Goal: Information Seeking & Learning: Understand process/instructions

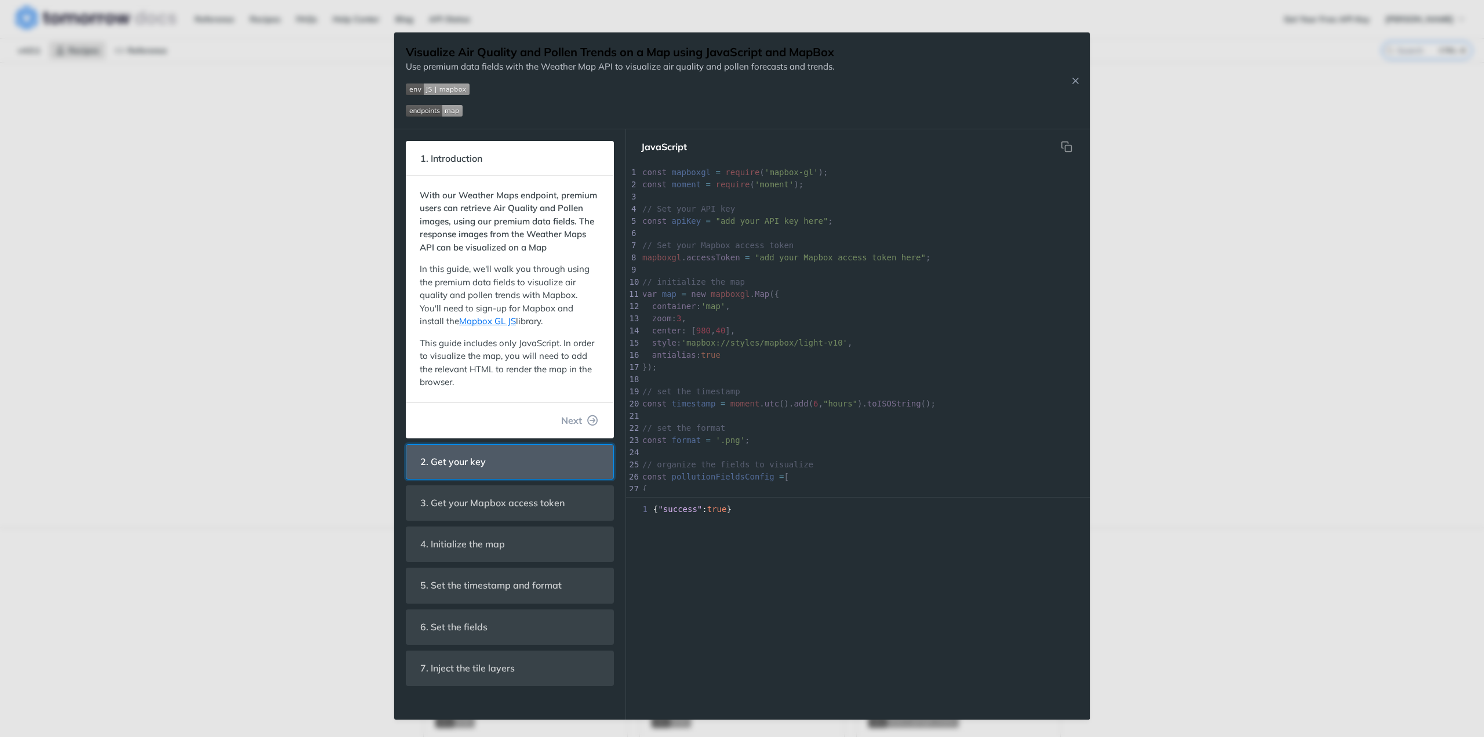
click at [582, 466] on header "2. Get your key" at bounding box center [509, 462] width 207 height 34
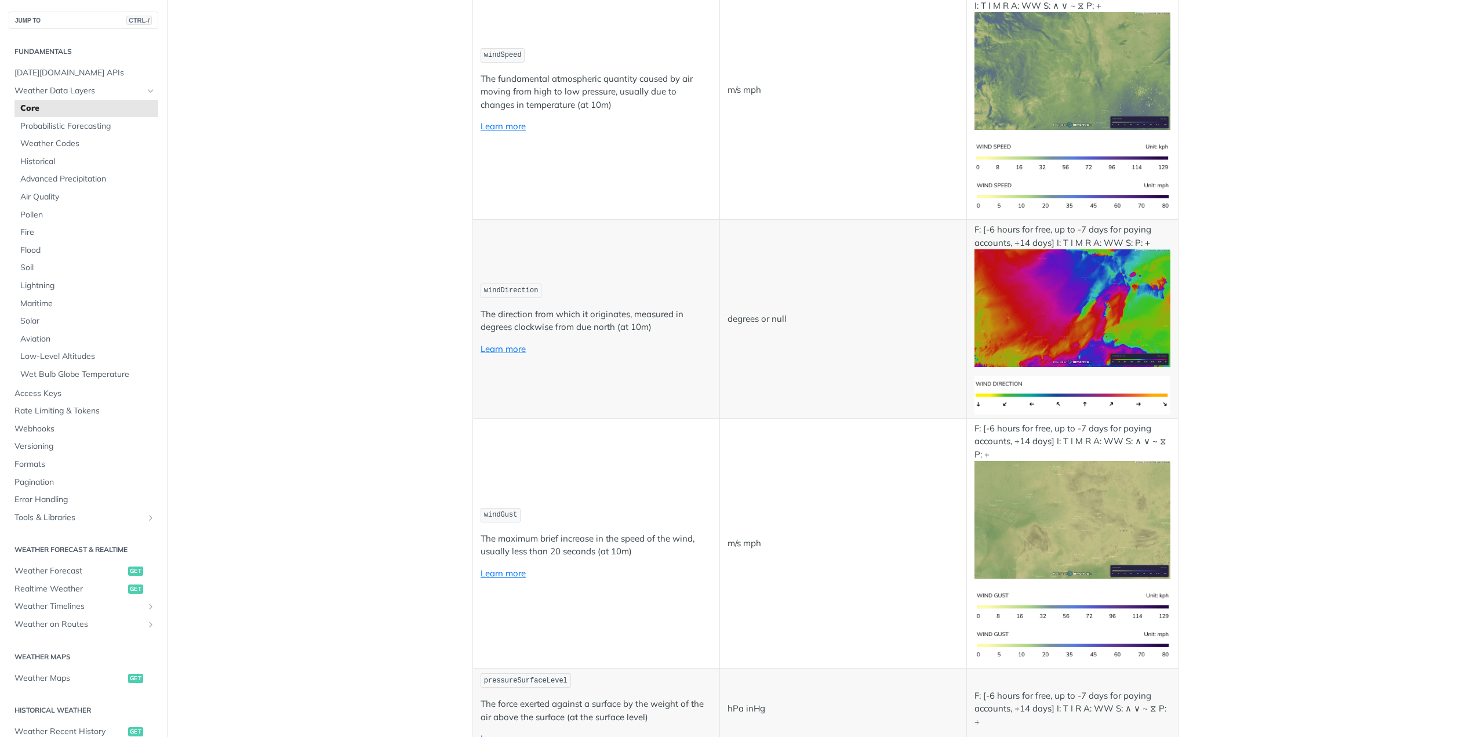
scroll to position [1101, 0]
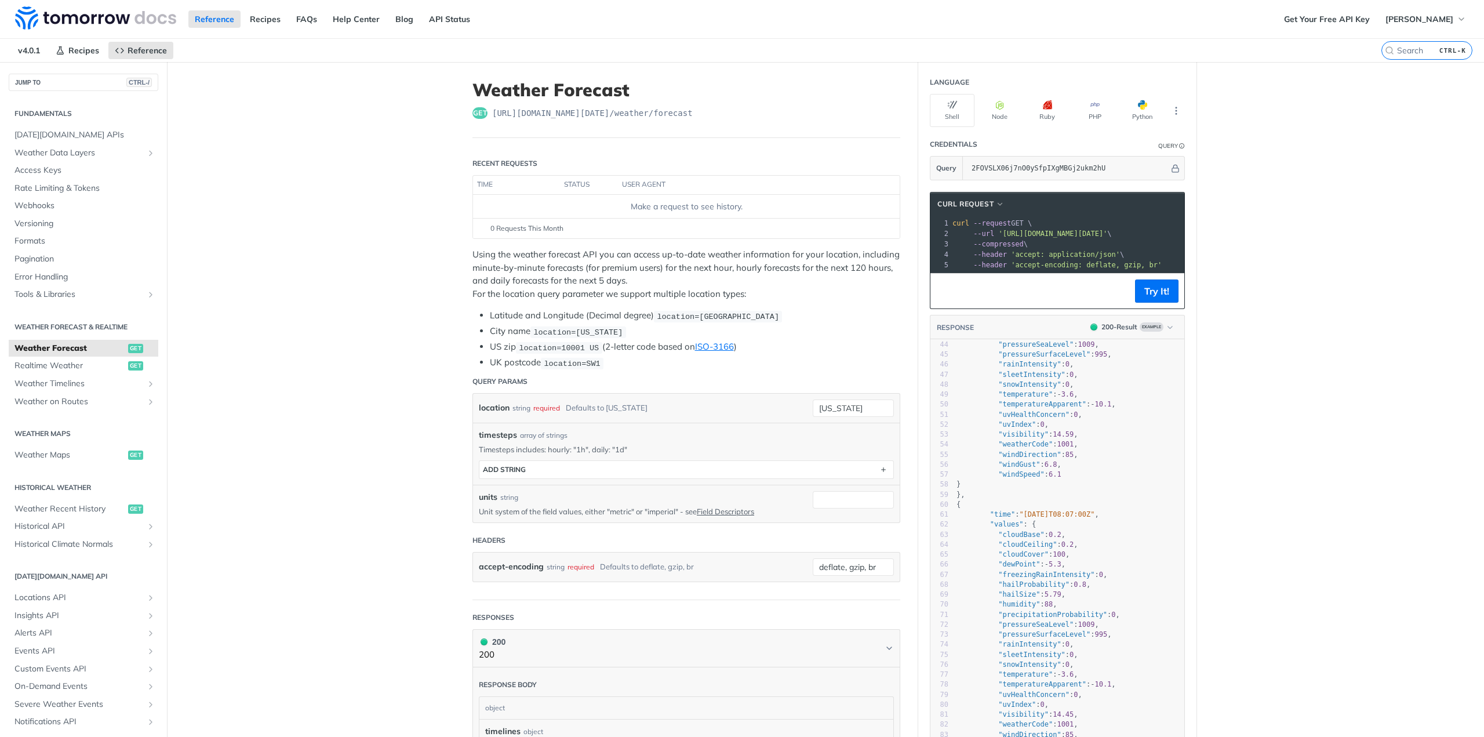
scroll to position [464, 0]
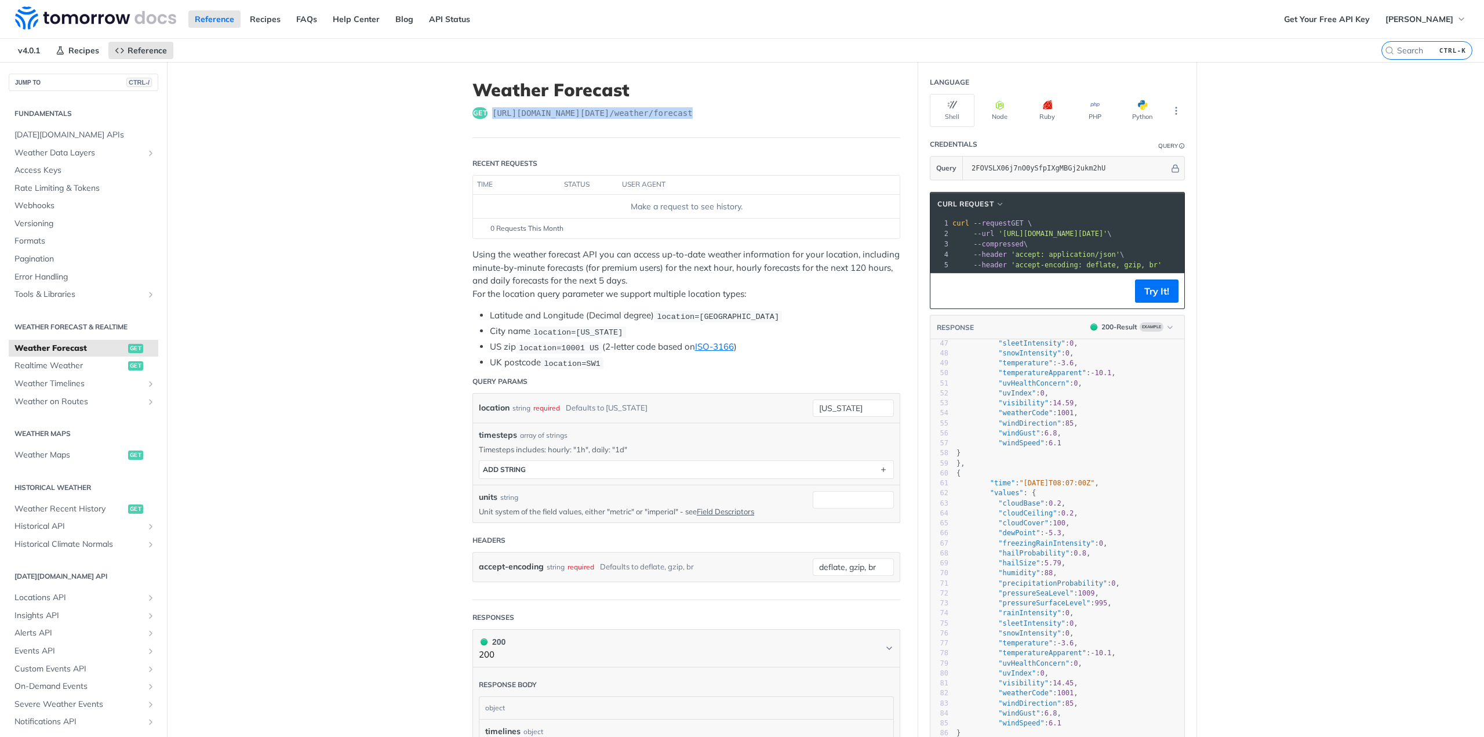
drag, startPoint x: 487, startPoint y: 112, endPoint x: 680, endPoint y: 122, distance: 193.3
click at [680, 122] on header "Weather Forecast get https://api.tomorrow.io/v4 /weather/forecast" at bounding box center [686, 108] width 428 height 59
copy span "https://api.tomorrow.io/v4 /weather/forecast"
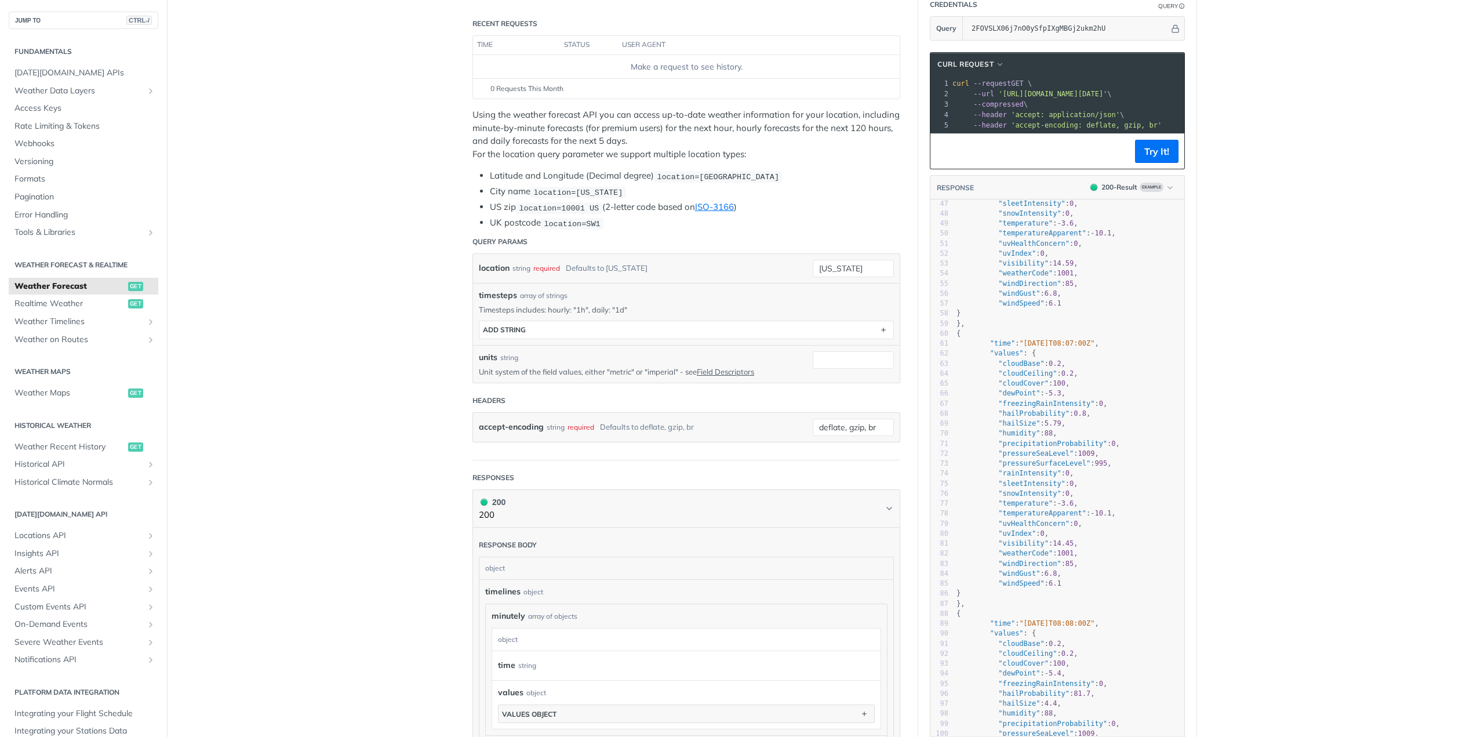
scroll to position [0, 0]
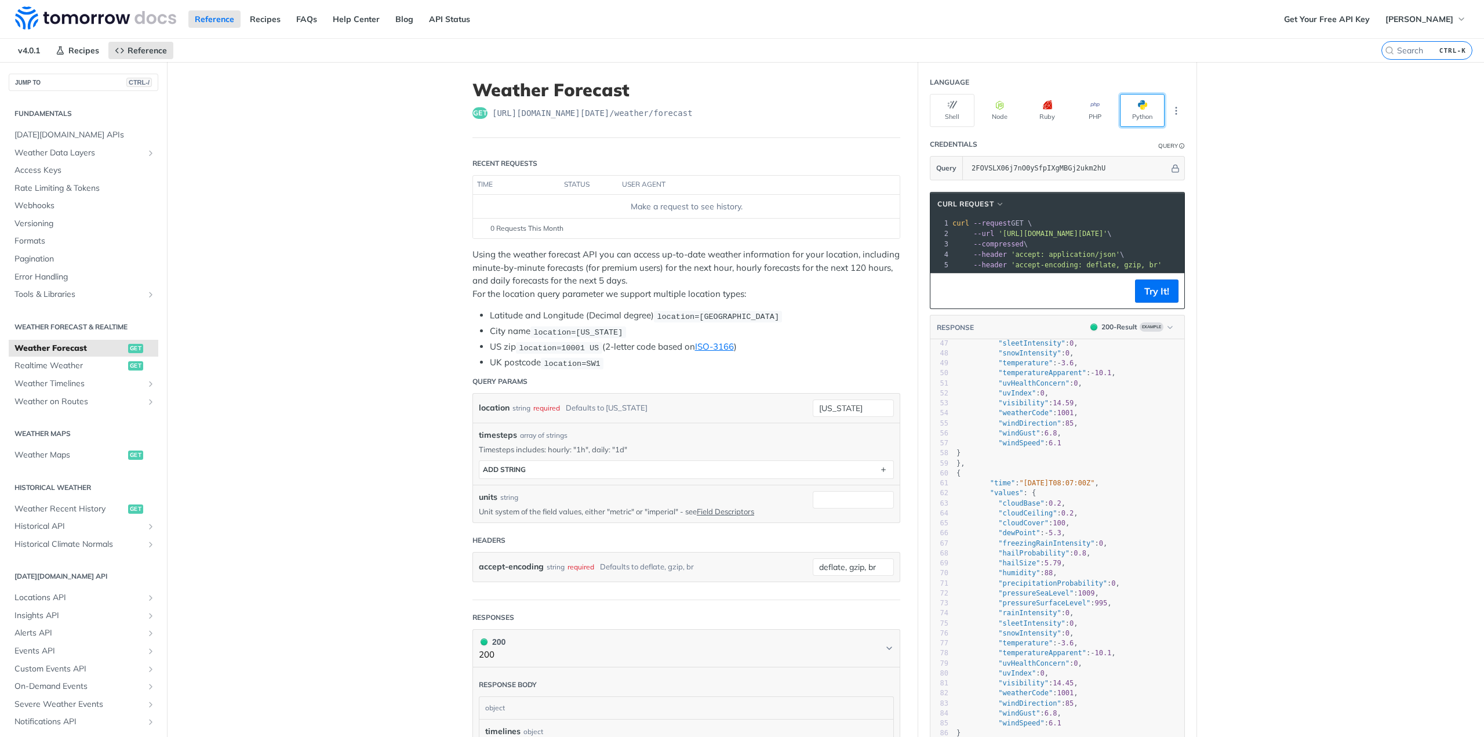
click at [1147, 105] on span "button" at bounding box center [1147, 104] width 0 height 9
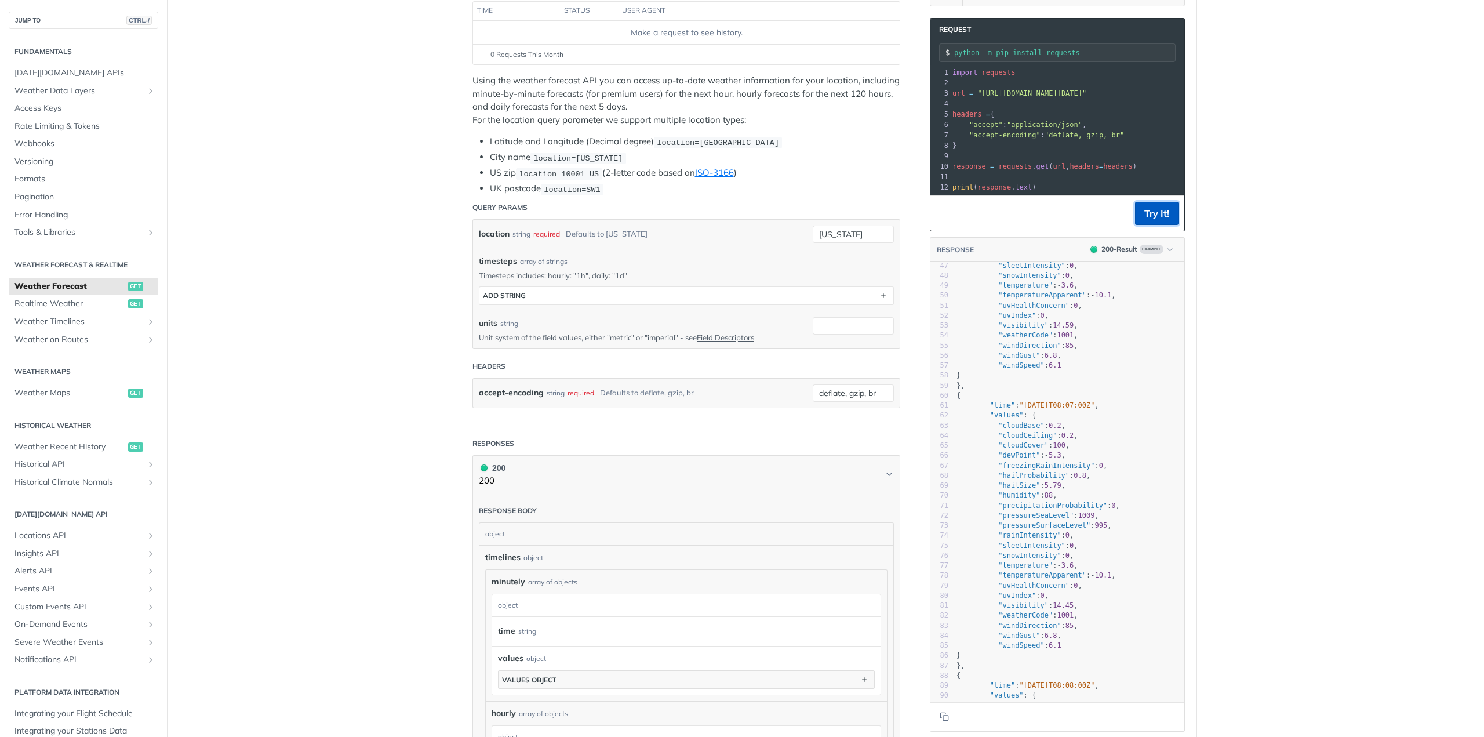
click at [1139, 224] on button "Try It!" at bounding box center [1156, 213] width 43 height 23
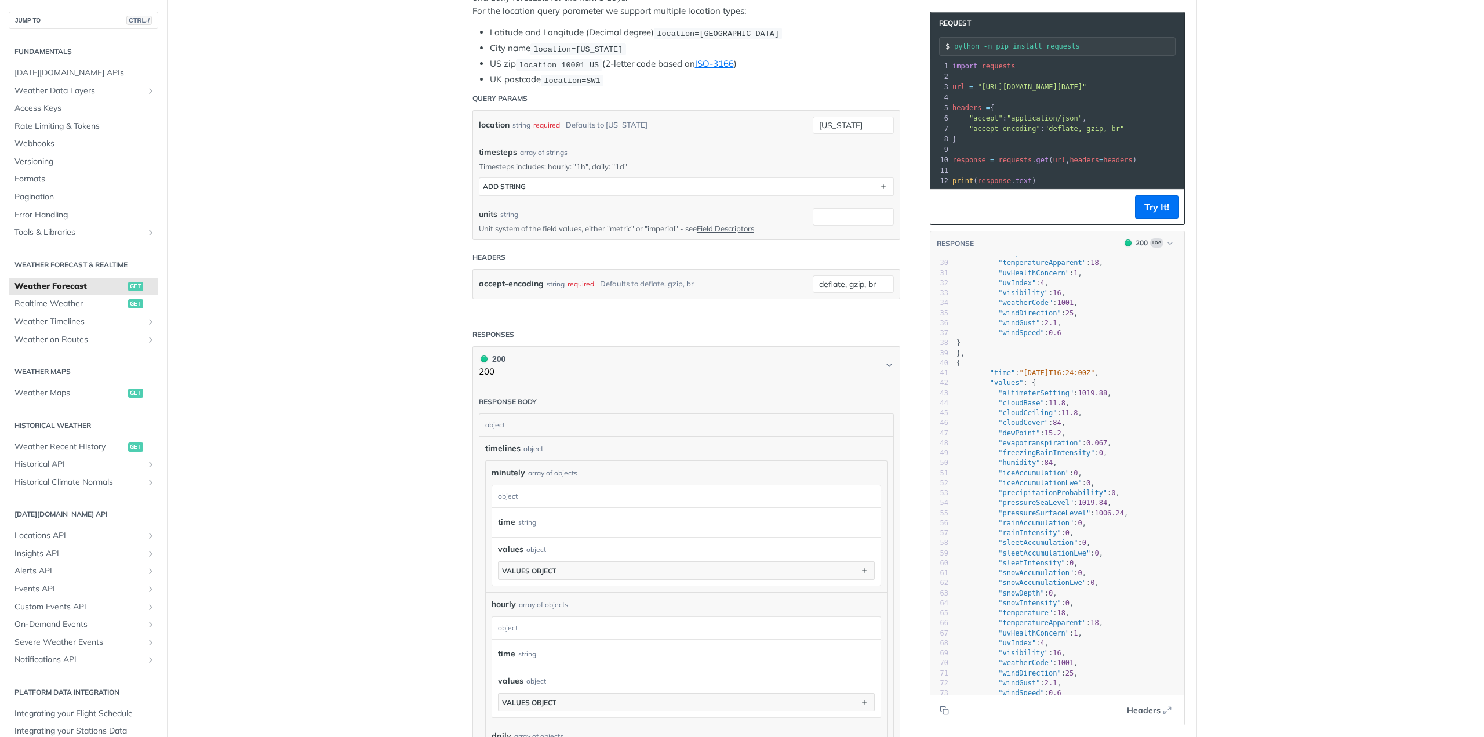
scroll to position [290, 0]
